Goal: Contribute content: Add original content to the website for others to see

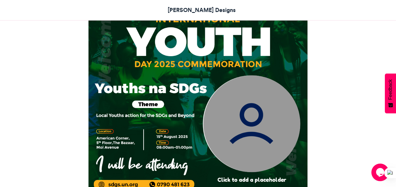
scroll to position [205, 0]
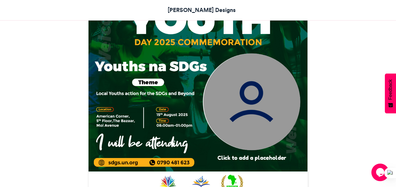
click at [253, 107] on img at bounding box center [251, 101] width 97 height 97
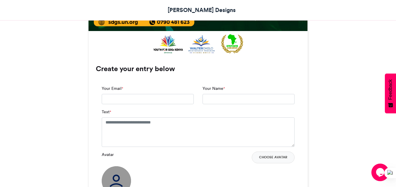
scroll to position [352, 0]
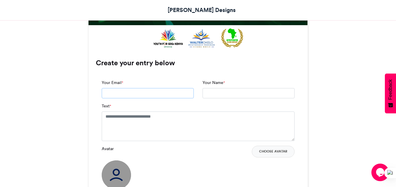
click at [154, 95] on input "Your Email *" at bounding box center [148, 93] width 92 height 11
type input "**********"
click at [130, 124] on textarea "Text *" at bounding box center [198, 126] width 193 height 29
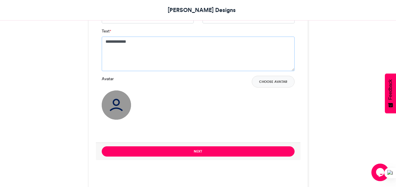
scroll to position [440, 0]
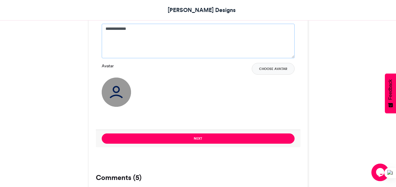
type textarea "**********"
click at [115, 95] on img at bounding box center [116, 92] width 29 height 29
click at [278, 70] on button "Choose Avatar" at bounding box center [273, 69] width 43 height 12
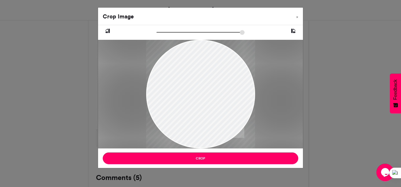
drag, startPoint x: 146, startPoint y: 100, endPoint x: 166, endPoint y: 87, distance: 24.3
click at [166, 87] on div at bounding box center [200, 81] width 109 height 141
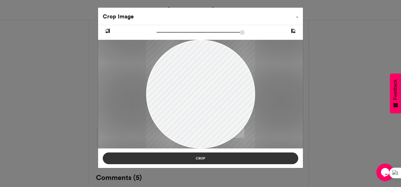
click at [195, 162] on button "Crop" at bounding box center [200, 159] width 195 height 12
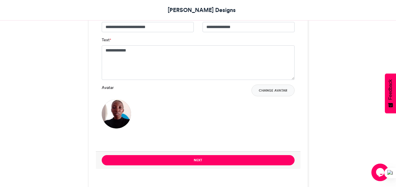
scroll to position [396, 0]
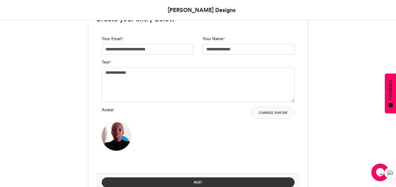
click at [198, 183] on button "Next" at bounding box center [198, 183] width 193 height 10
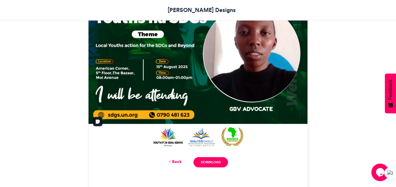
scroll to position [249, 0]
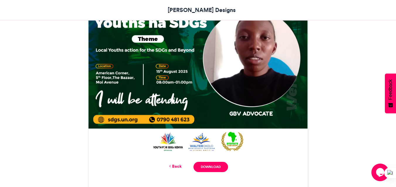
click at [169, 168] on icon at bounding box center [170, 166] width 4 height 5
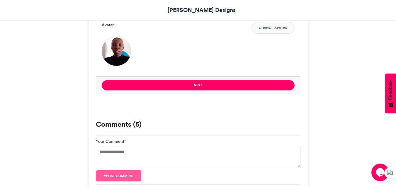
scroll to position [484, 0]
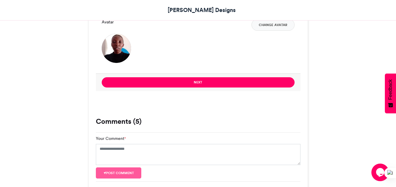
click at [119, 41] on img at bounding box center [116, 48] width 29 height 29
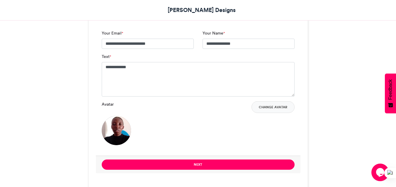
scroll to position [396, 0]
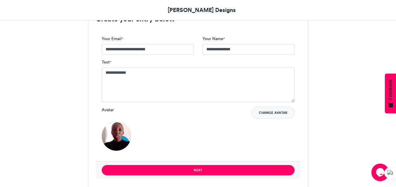
click at [273, 114] on button "Change Avatar" at bounding box center [273, 113] width 43 height 12
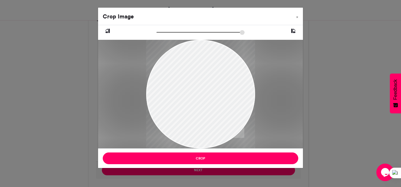
drag, startPoint x: 253, startPoint y: 86, endPoint x: 204, endPoint y: 37, distance: 69.3
click at [204, 37] on div at bounding box center [200, 87] width 205 height 124
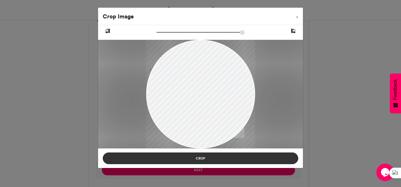
click at [213, 160] on button "Crop" at bounding box center [200, 159] width 195 height 12
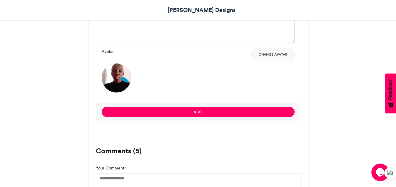
scroll to position [455, 0]
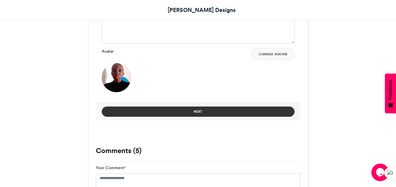
click at [253, 114] on button "Next" at bounding box center [198, 112] width 193 height 10
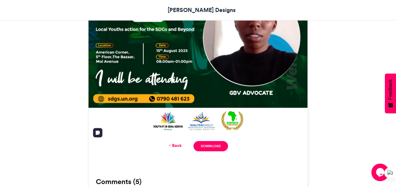
scroll to position [272, 0]
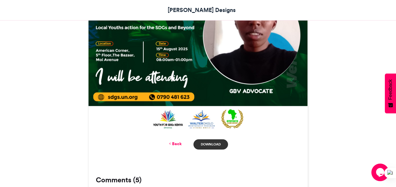
click at [210, 144] on link "Download" at bounding box center [211, 145] width 34 height 10
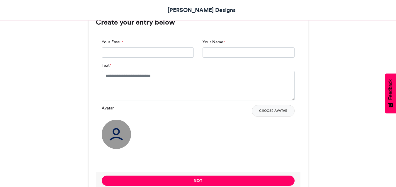
scroll to position [381, 0]
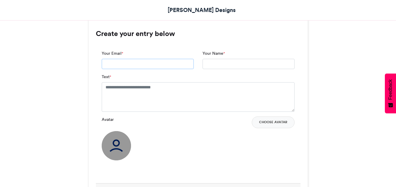
click at [127, 63] on input "Your Email *" at bounding box center [148, 64] width 92 height 11
type input "**********"
click at [148, 88] on textarea "Text *" at bounding box center [198, 96] width 193 height 29
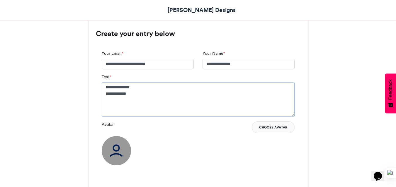
type textarea "**********"
click at [279, 127] on button "Choose Avatar" at bounding box center [273, 128] width 43 height 12
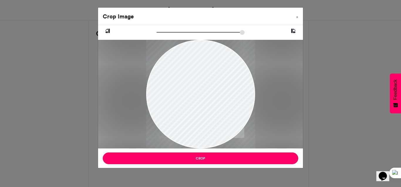
drag, startPoint x: 229, startPoint y: 109, endPoint x: 194, endPoint y: 94, distance: 39.1
click at [194, 94] on div at bounding box center [200, 90] width 109 height 141
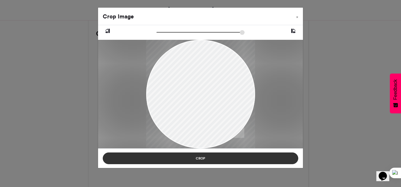
click at [212, 158] on button "Crop" at bounding box center [200, 159] width 195 height 12
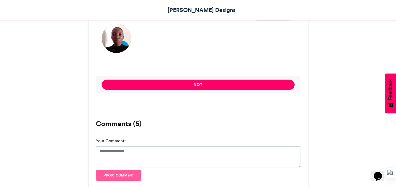
scroll to position [499, 0]
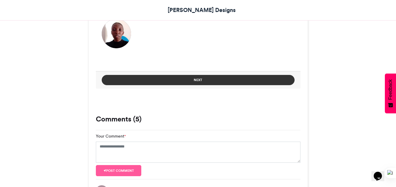
click at [244, 84] on button "Next" at bounding box center [198, 80] width 193 height 10
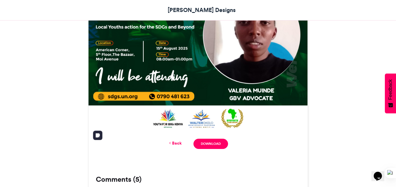
scroll to position [287, 0]
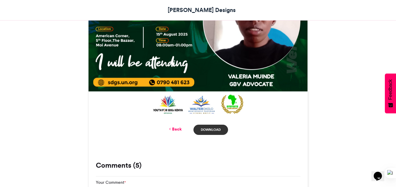
click at [210, 132] on link "Download" at bounding box center [211, 130] width 34 height 10
